Goal: Task Accomplishment & Management: Manage account settings

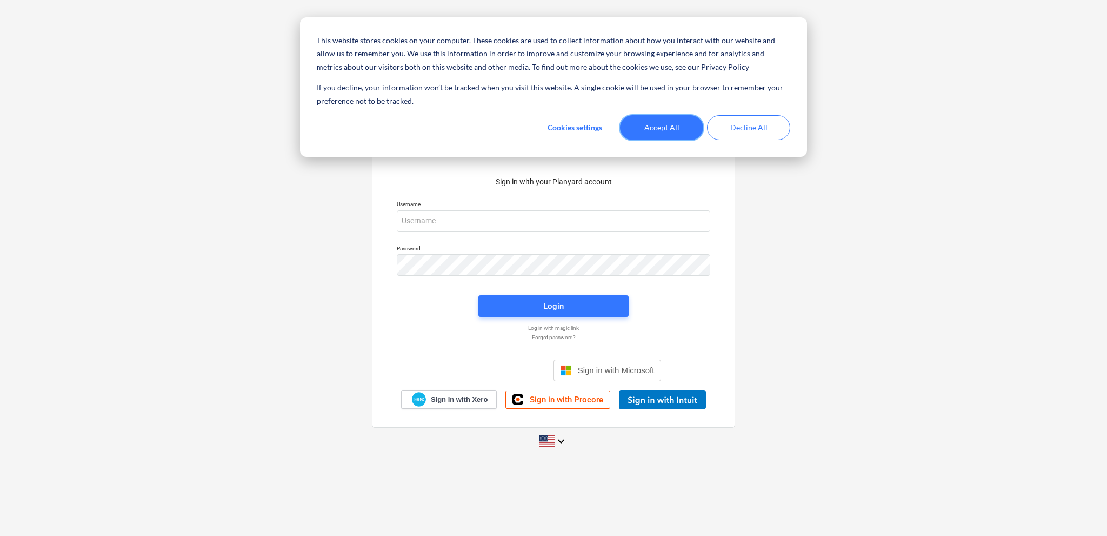
click at [689, 125] on button "Accept All" at bounding box center [661, 127] width 83 height 25
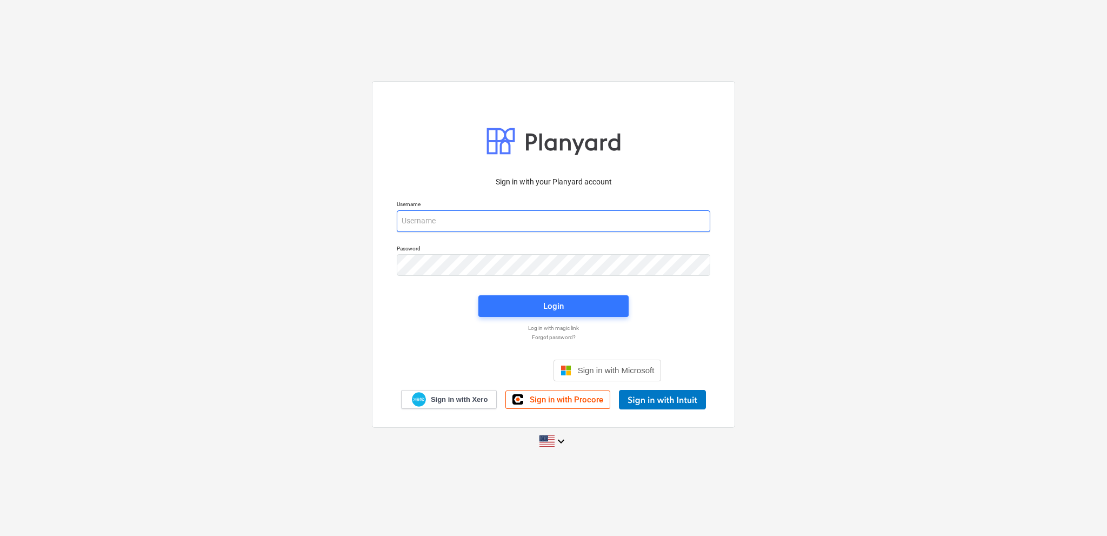
click at [504, 222] on input "email" at bounding box center [554, 221] width 314 height 22
click at [396, 211] on div "Username" at bounding box center [553, 216] width 327 height 44
click at [413, 216] on input "email" at bounding box center [554, 221] width 314 height 22
type input "[EMAIL_ADDRESS][DOMAIN_NAME]"
click at [772, 382] on div "Sign in with your Planyard account Username [EMAIL_ADDRESS][DOMAIN_NAME] Passwo…" at bounding box center [553, 267] width 1107 height 390
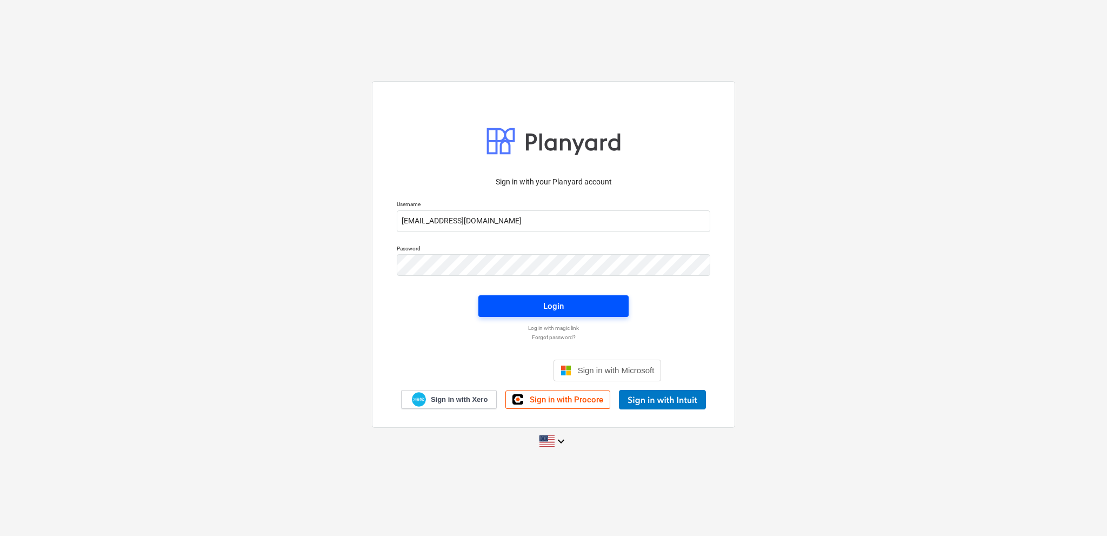
click at [556, 307] on div "Login" at bounding box center [553, 306] width 21 height 14
